Goal: Task Accomplishment & Management: Manage account settings

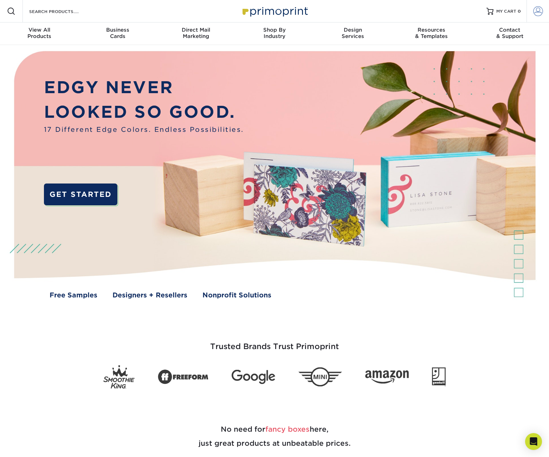
click at [533, 9] on span at bounding box center [538, 11] width 10 height 10
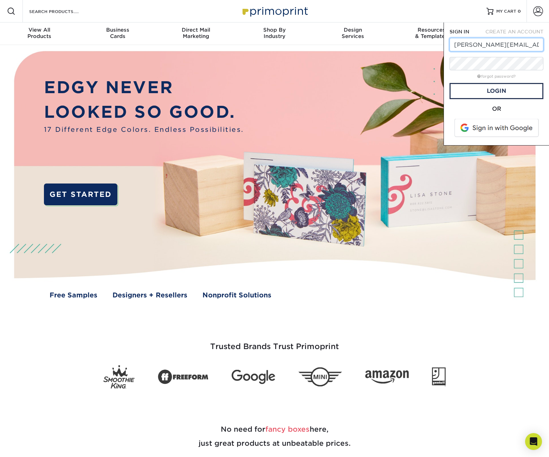
type input "[PERSON_NAME][EMAIL_ADDRESS][DOMAIN_NAME]"
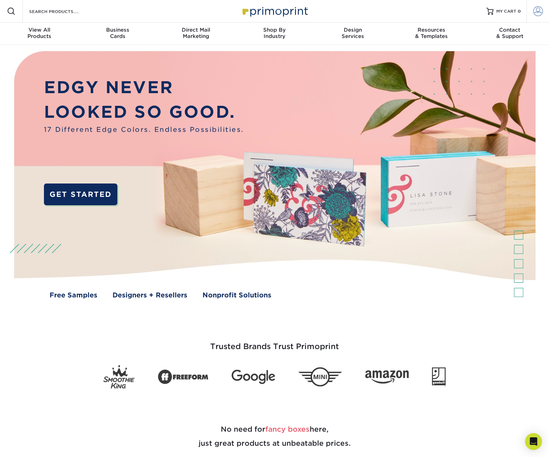
click at [538, 11] on span at bounding box center [538, 11] width 10 height 10
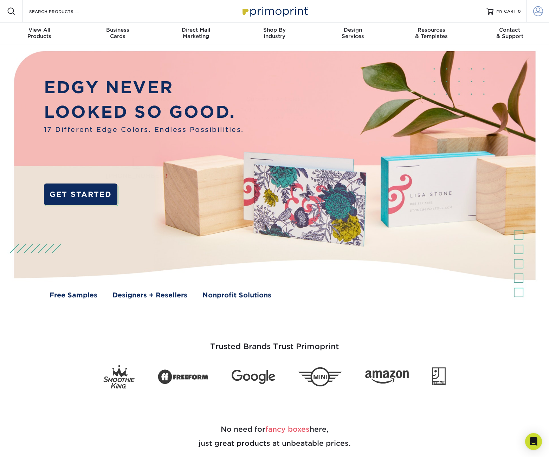
click at [538, 13] on span at bounding box center [538, 11] width 10 height 10
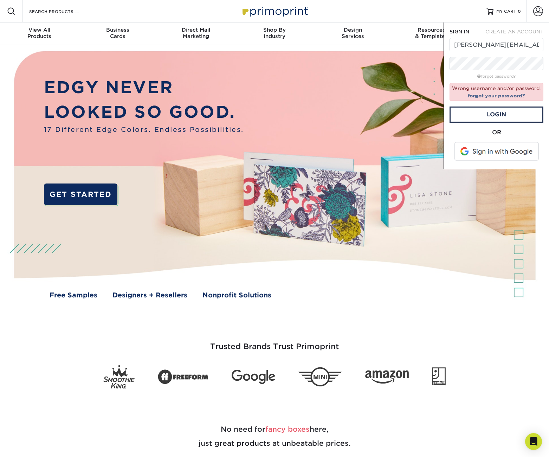
click at [496, 115] on link "Login" at bounding box center [496, 114] width 94 height 16
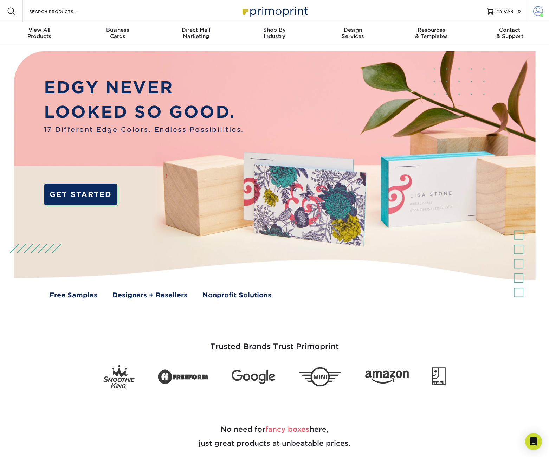
click at [539, 8] on span at bounding box center [538, 11] width 10 height 10
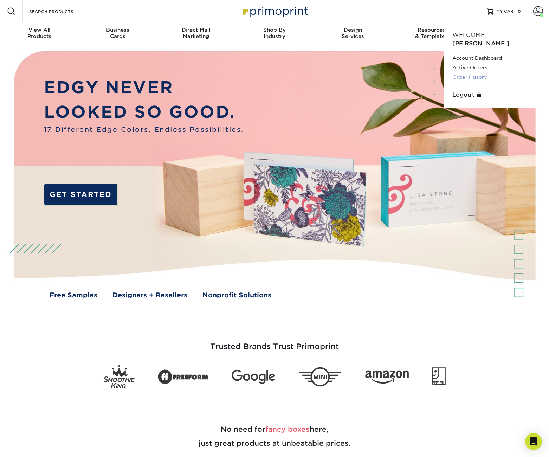
click at [484, 72] on link "Order History" at bounding box center [496, 76] width 88 height 9
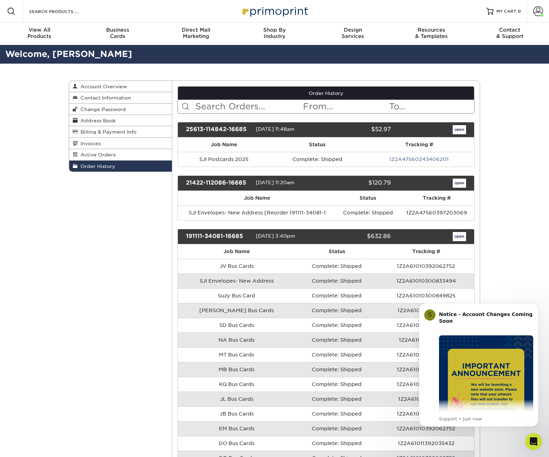
click at [456, 130] on link "open" at bounding box center [458, 129] width 13 height 9
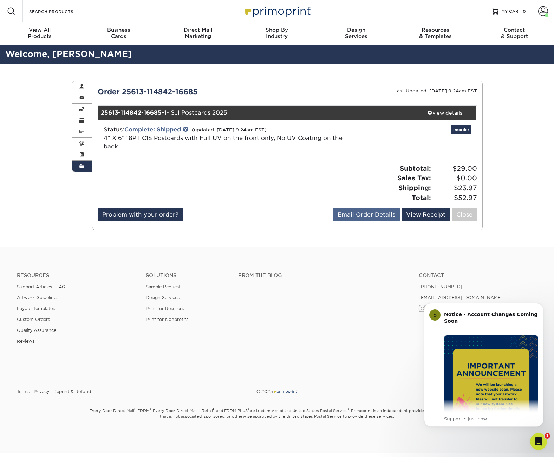
click at [388, 213] on link "Email Order Details" at bounding box center [366, 214] width 67 height 13
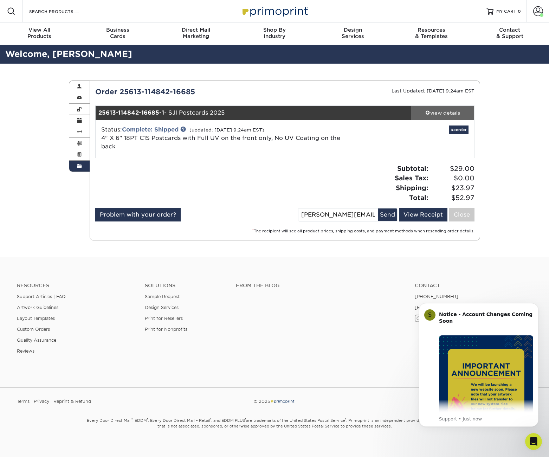
click at [451, 112] on div "view details" at bounding box center [442, 112] width 63 height 7
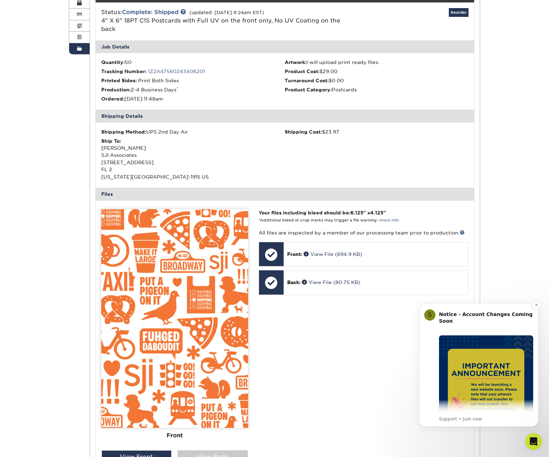
scroll to position [117, 0]
